Goal: Check status: Check status

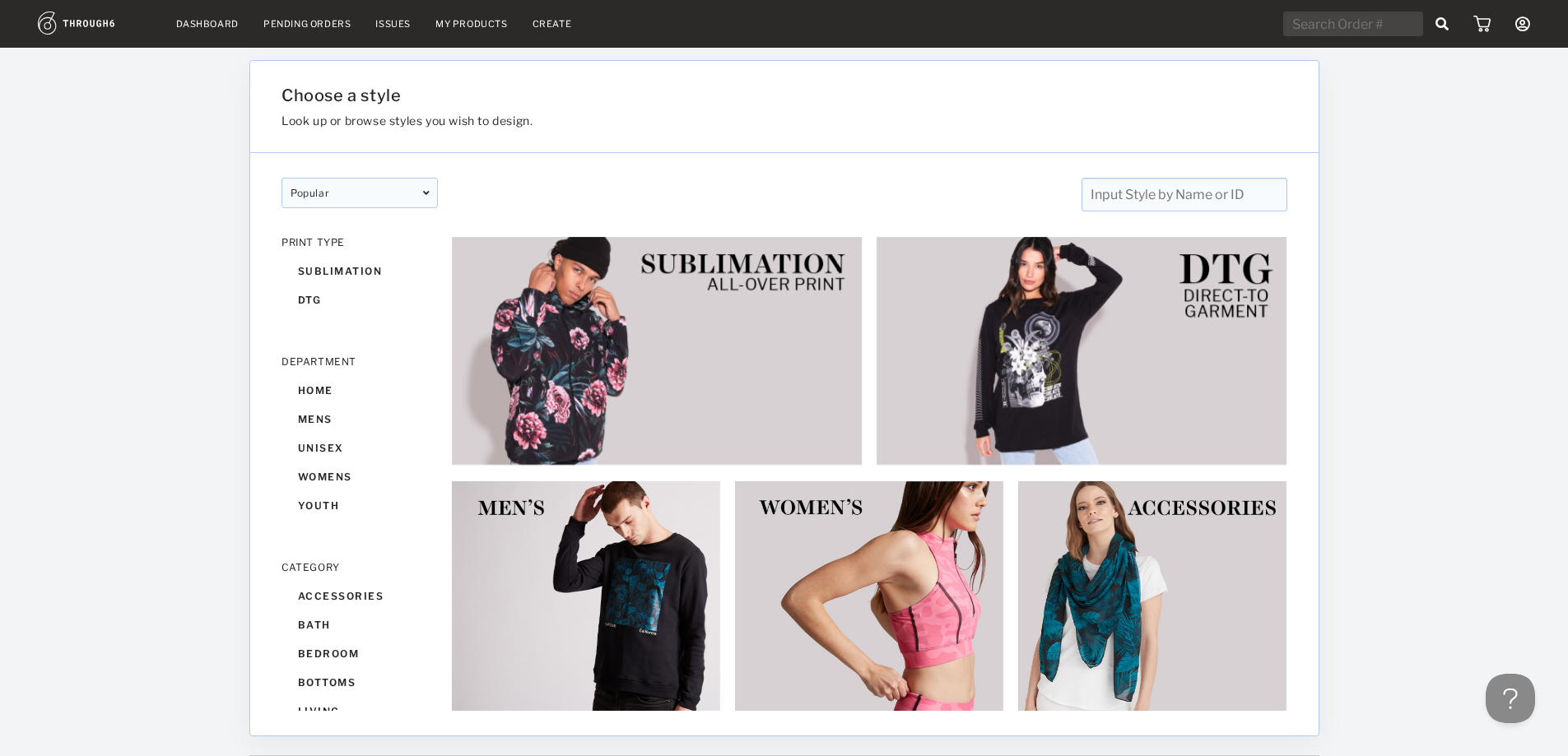
click at [206, 21] on link "Dashboard" at bounding box center [207, 23] width 63 height 11
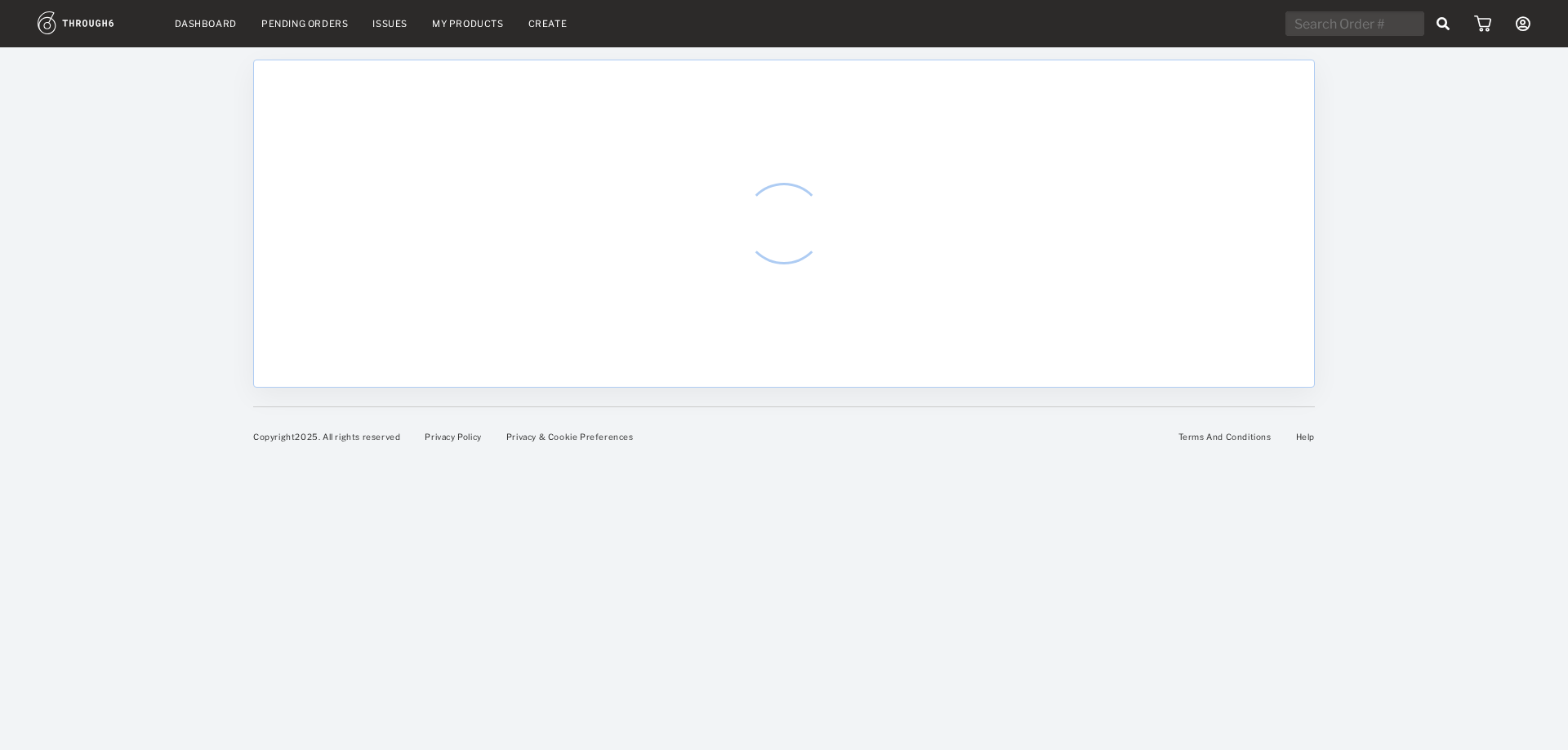
select select "7"
select select "2025"
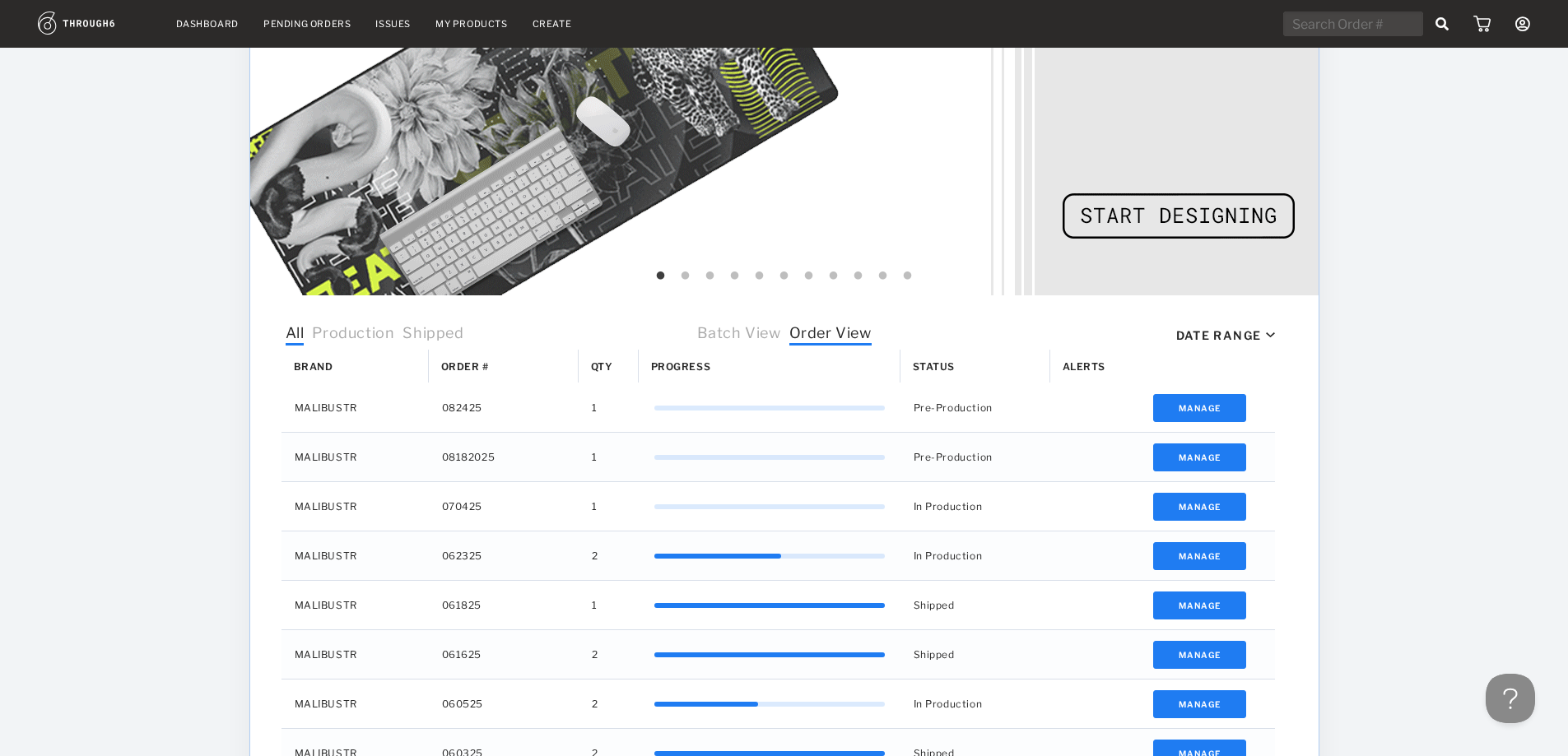
scroll to position [494, 0]
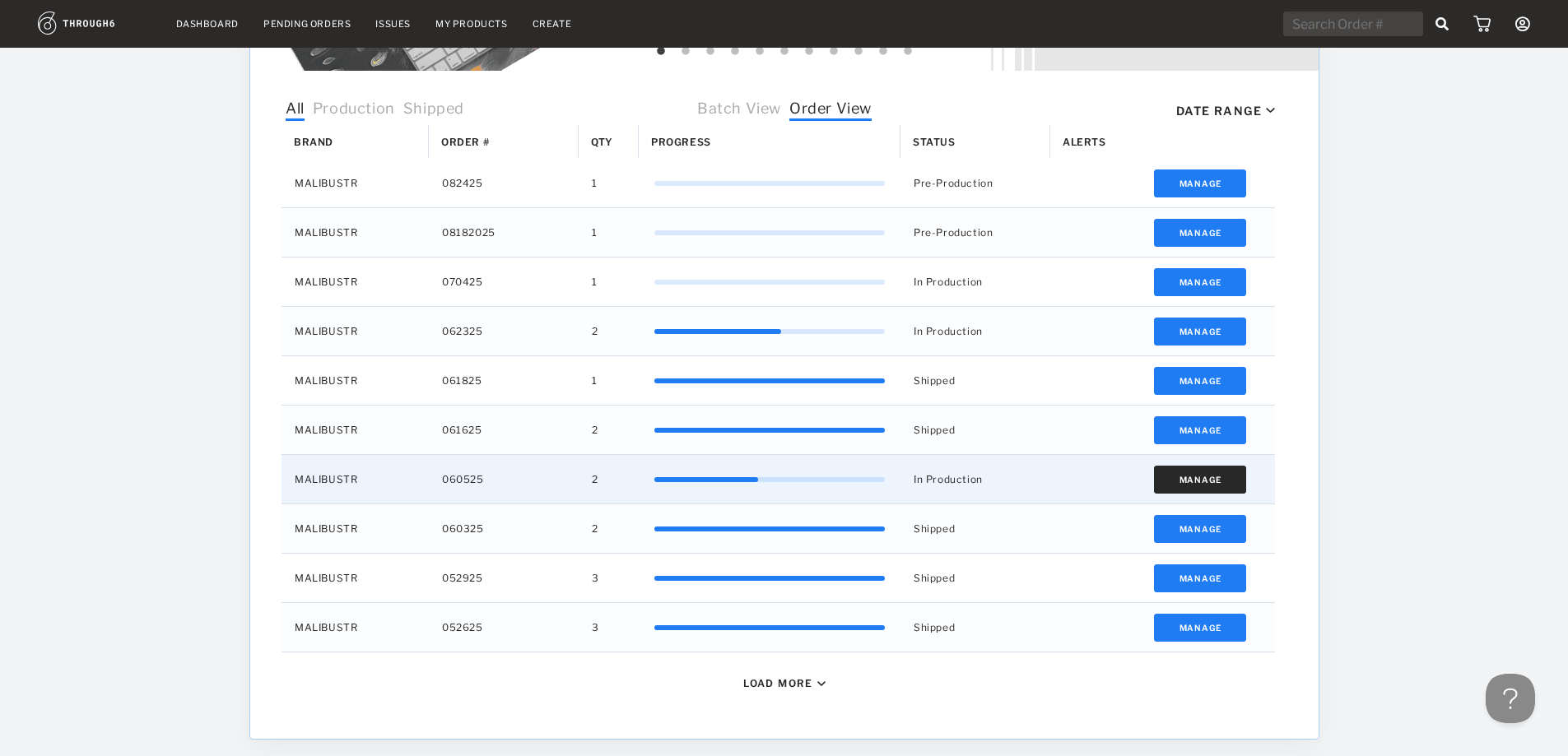
click at [1192, 482] on button "Manage" at bounding box center [1199, 480] width 93 height 28
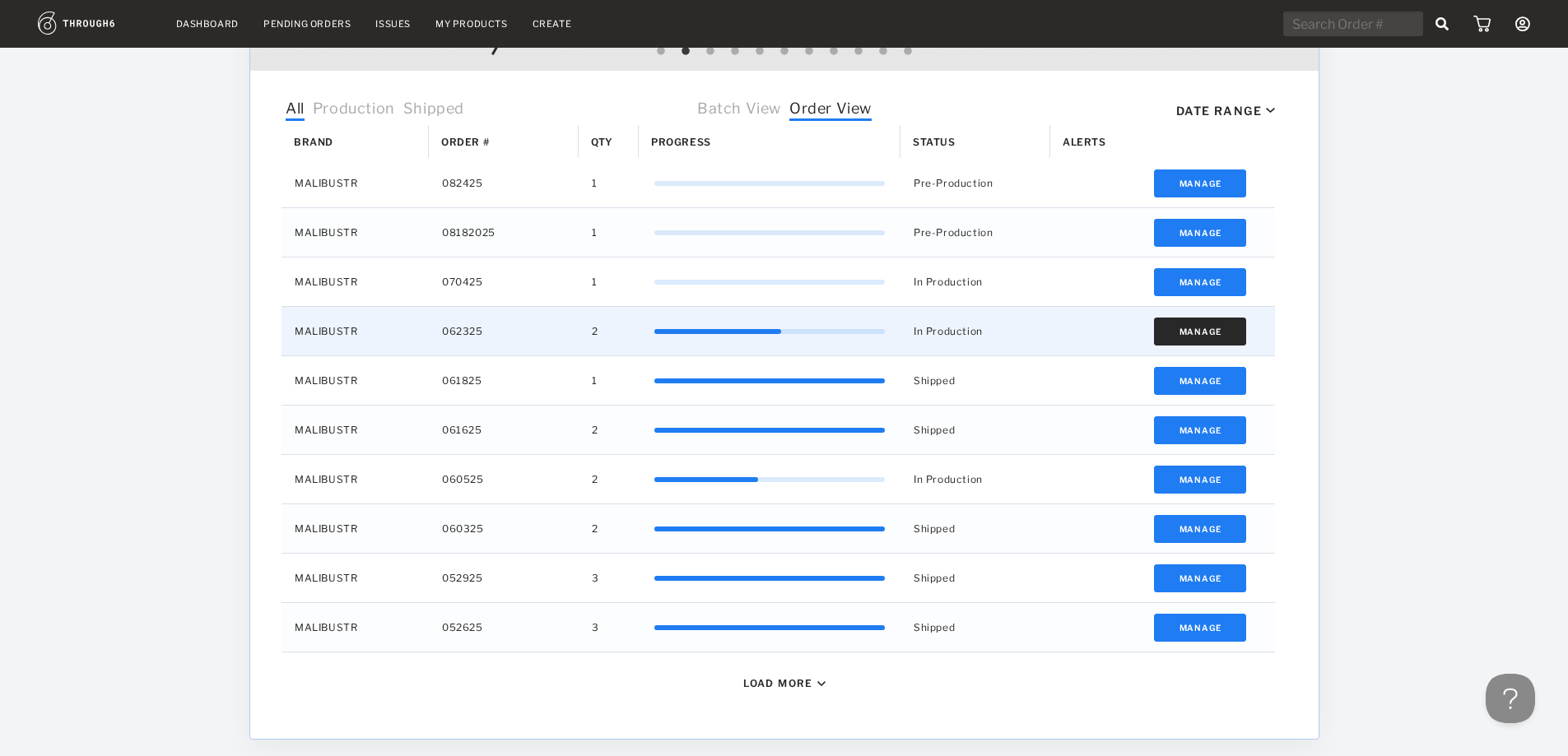
click at [1191, 334] on button "Manage" at bounding box center [1199, 332] width 93 height 28
